Goal: Find specific page/section: Find specific page/section

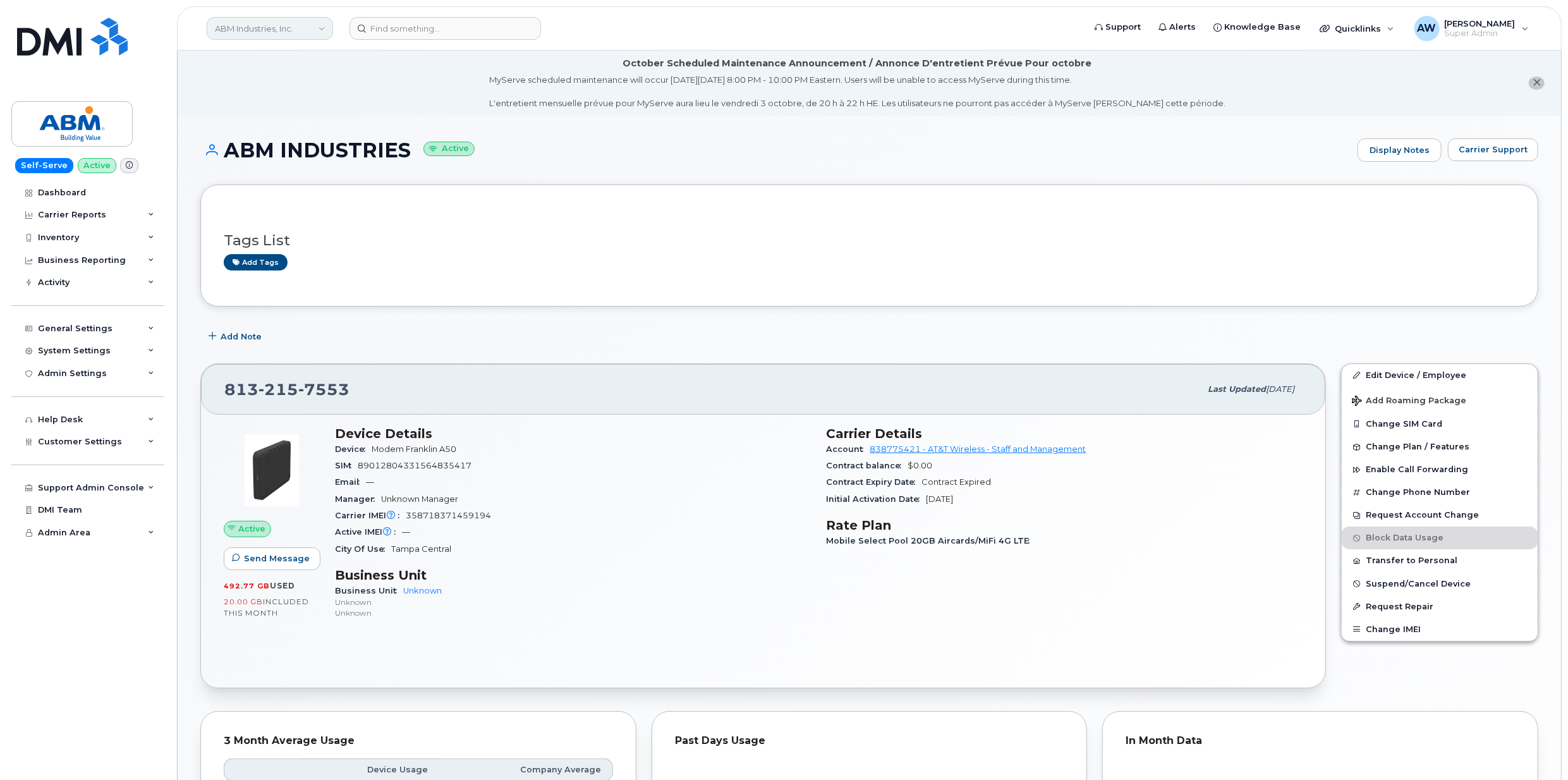
click at [300, 34] on link "ABM Industries, Inc." at bounding box center [270, 28] width 127 height 23
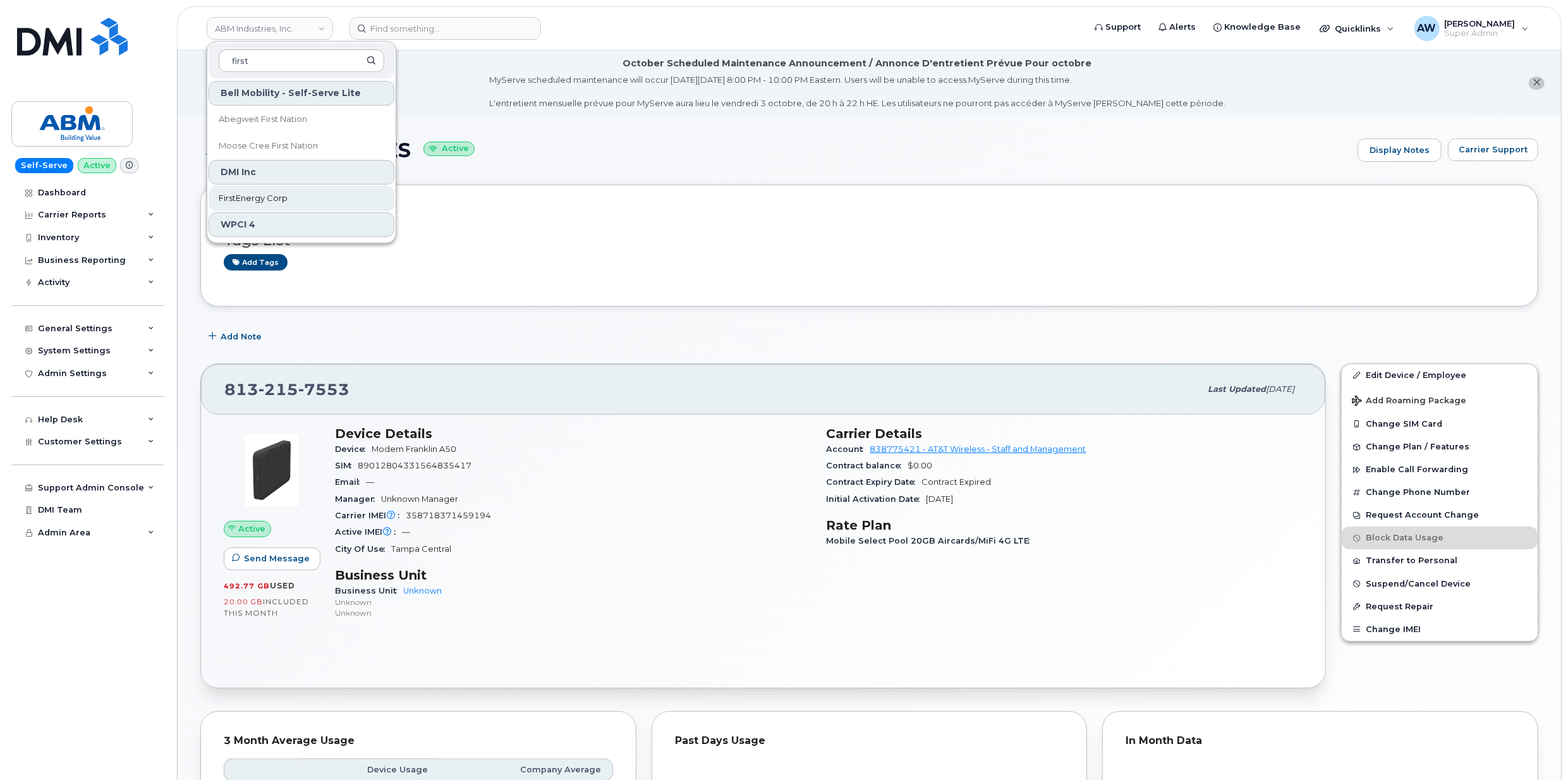
type input "first"
click at [280, 205] on link "FirstEnergy Corp" at bounding box center [302, 199] width 186 height 26
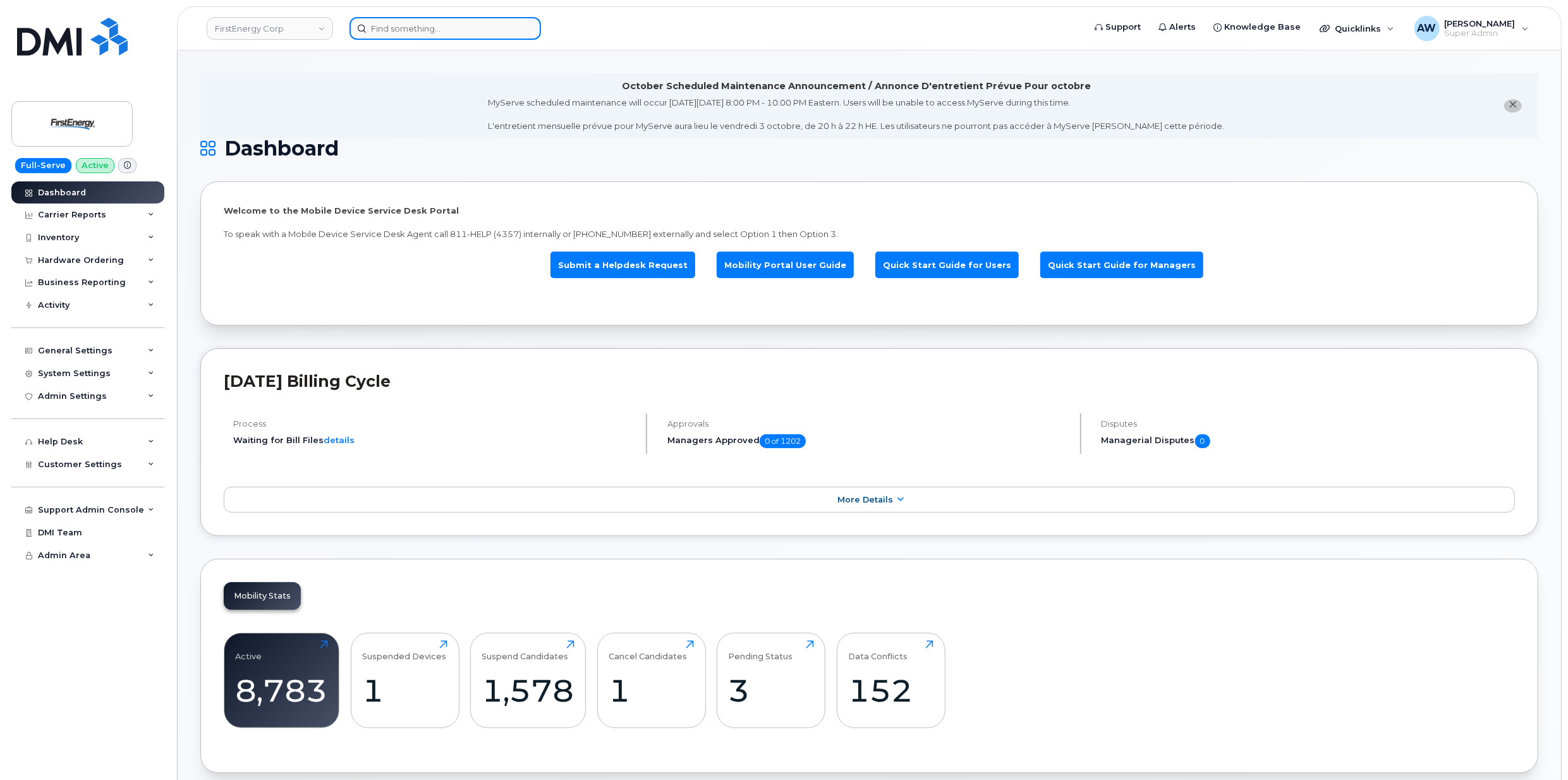
click at [385, 29] on input at bounding box center [444, 28] width 191 height 23
paste input "8574679560"
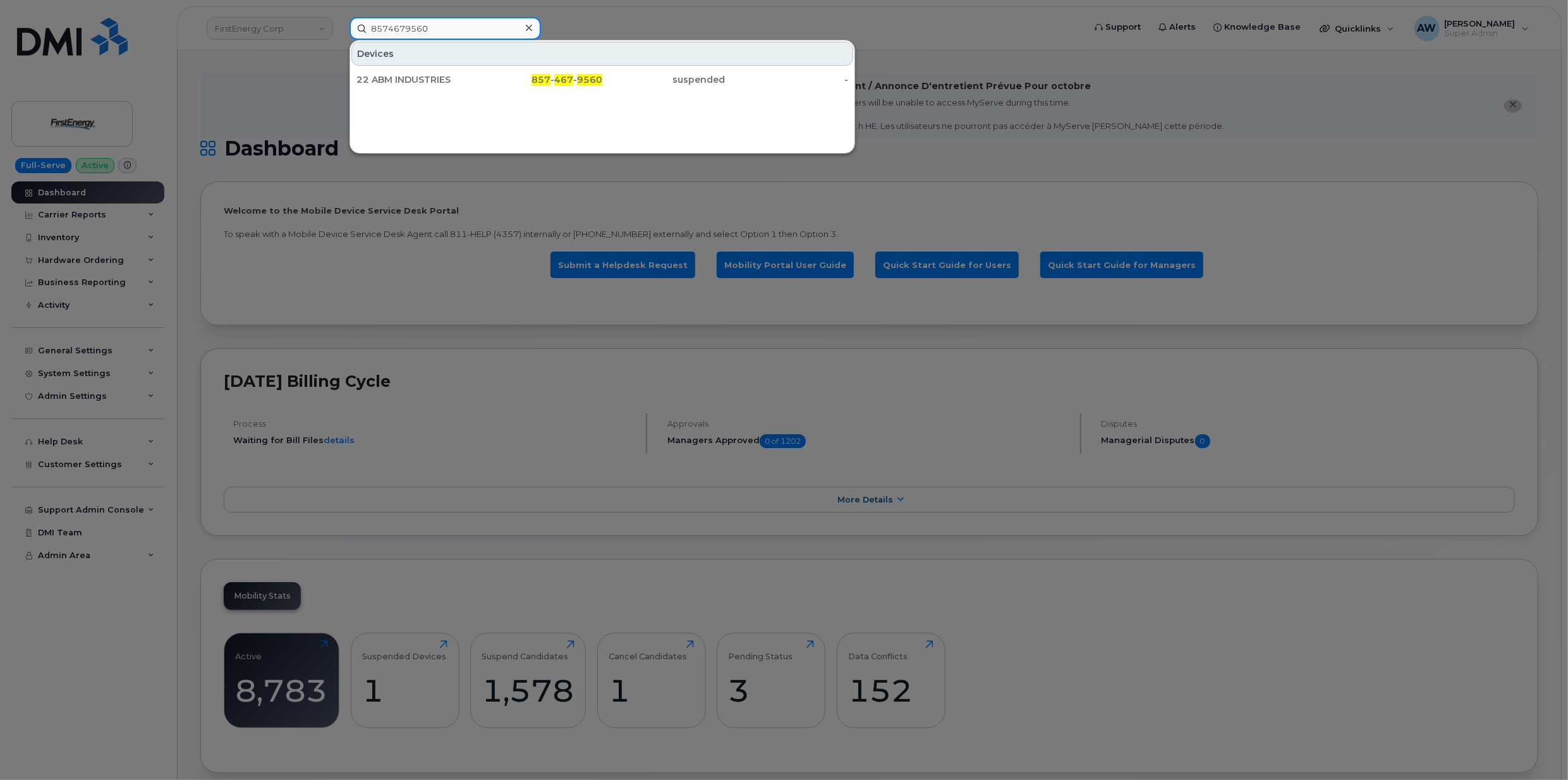
type input "8574679560"
click at [398, 84] on div "22 ABM INDUSTRIES" at bounding box center [418, 79] width 123 height 13
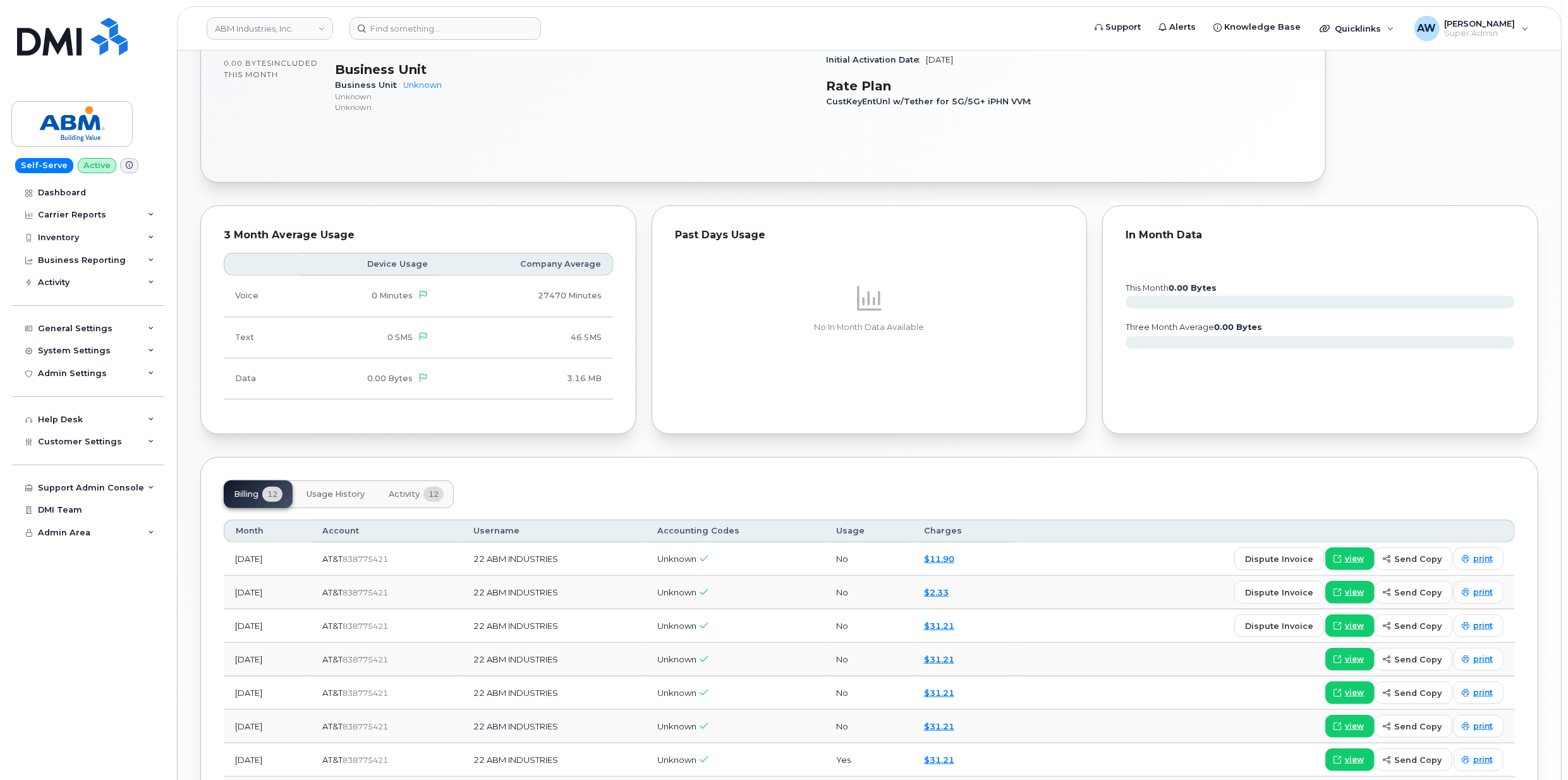
scroll to position [590, 0]
